Goal: Transaction & Acquisition: Purchase product/service

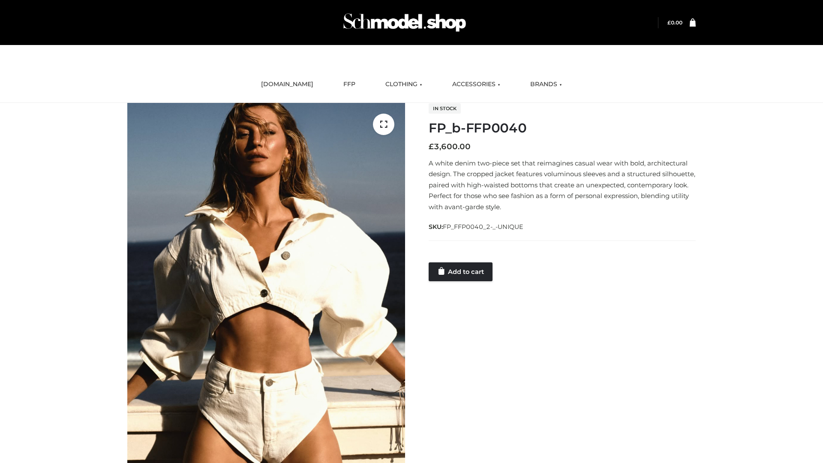
click at [461, 271] on link "Add to cart" at bounding box center [461, 271] width 64 height 19
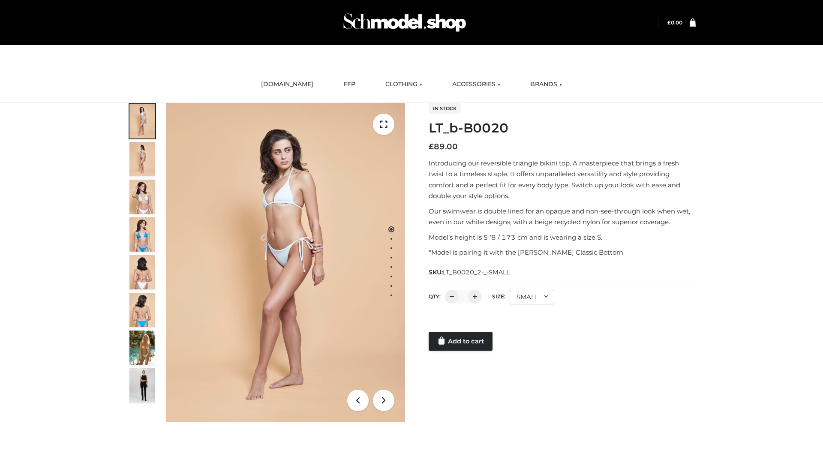
click at [461, 341] on link "Add to cart" at bounding box center [461, 341] width 64 height 19
